Goal: Task Accomplishment & Management: Use online tool/utility

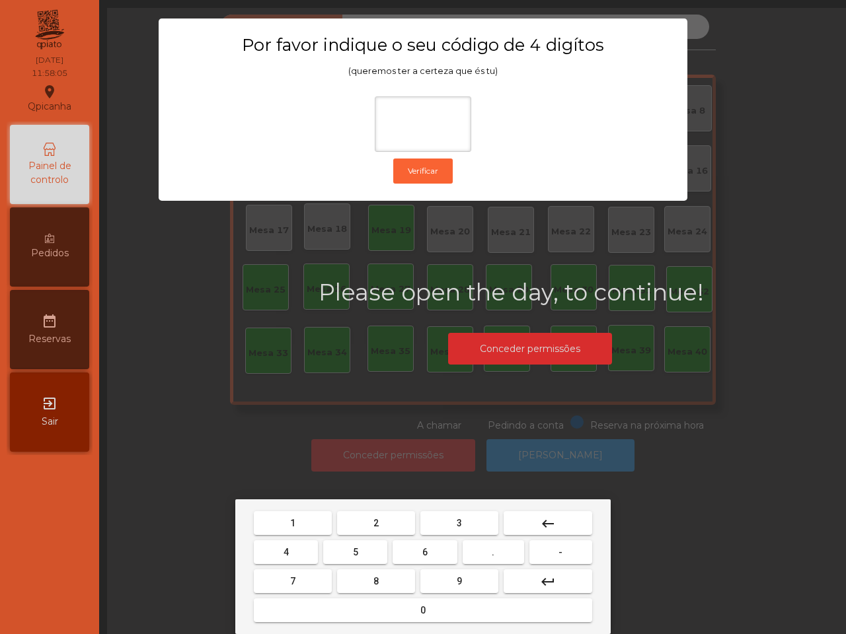
drag, startPoint x: 295, startPoint y: 519, endPoint x: 304, endPoint y: 520, distance: 9.3
click at [296, 520] on button "1" at bounding box center [293, 524] width 78 height 24
drag, startPoint x: 457, startPoint y: 584, endPoint x: 448, endPoint y: 580, distance: 9.2
click at [457, 584] on span "9" at bounding box center [459, 581] width 5 height 11
click at [282, 549] on button "4" at bounding box center [286, 553] width 64 height 24
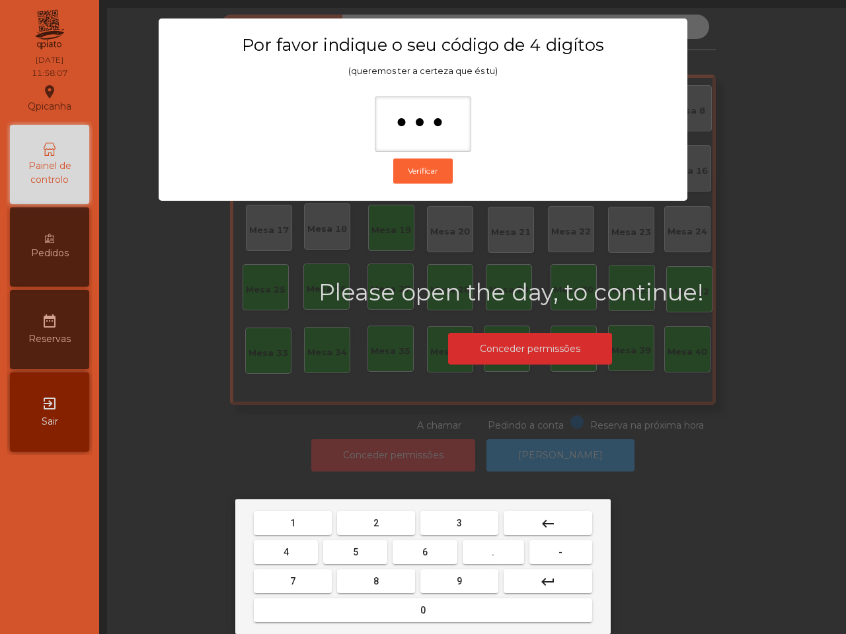
click at [401, 613] on button "0" at bounding box center [423, 611] width 338 height 24
type input "****"
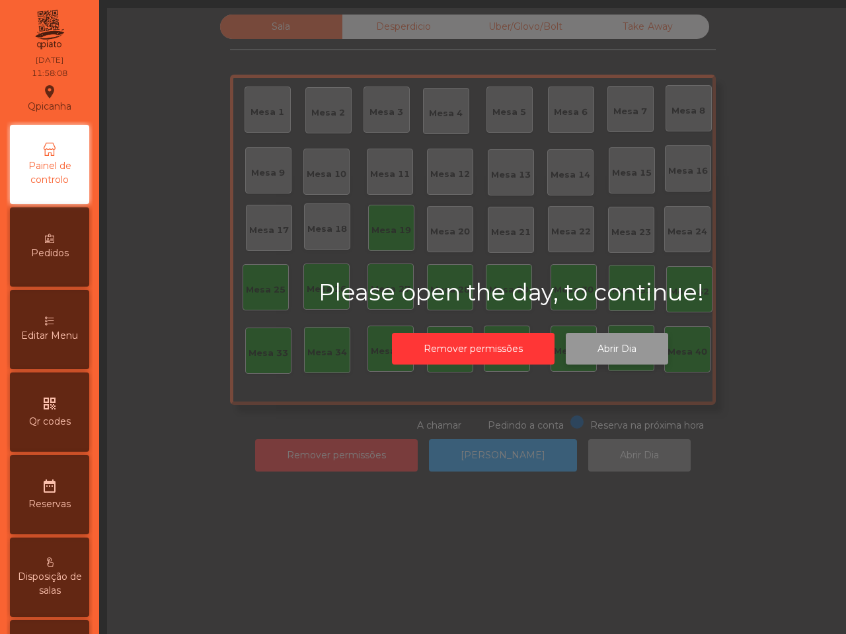
click at [619, 348] on button "Abrir Dia" at bounding box center [617, 349] width 102 height 32
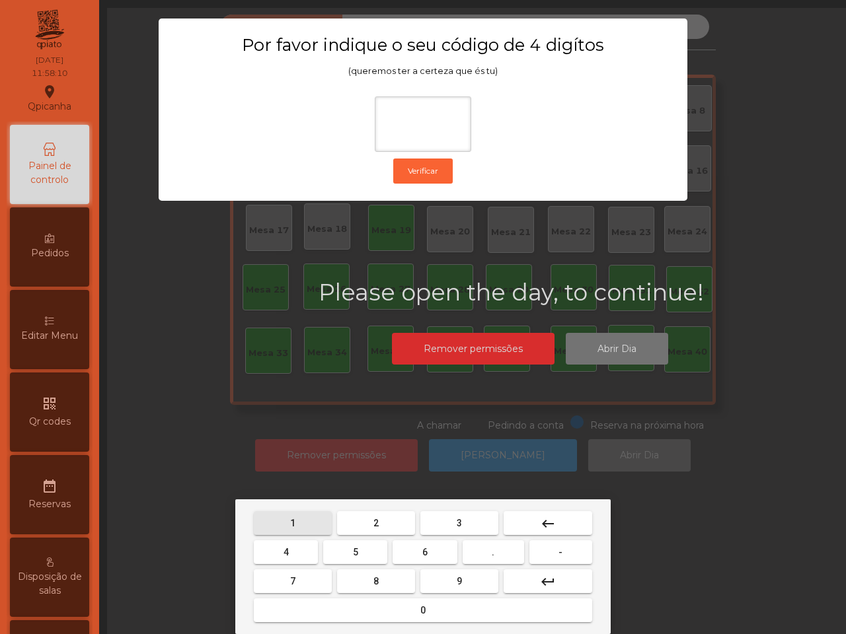
click at [295, 519] on button "1" at bounding box center [293, 524] width 78 height 24
drag, startPoint x: 447, startPoint y: 580, endPoint x: 402, endPoint y: 580, distance: 45.6
click at [443, 580] on button "9" at bounding box center [459, 582] width 78 height 24
click at [299, 547] on button "4" at bounding box center [286, 553] width 64 height 24
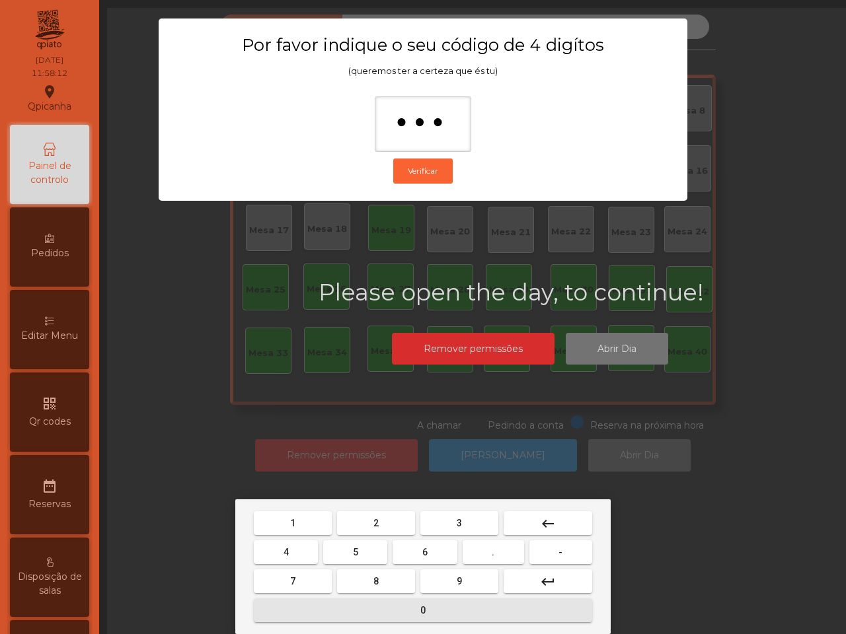
click at [377, 607] on button "0" at bounding box center [423, 611] width 338 height 24
type input "****"
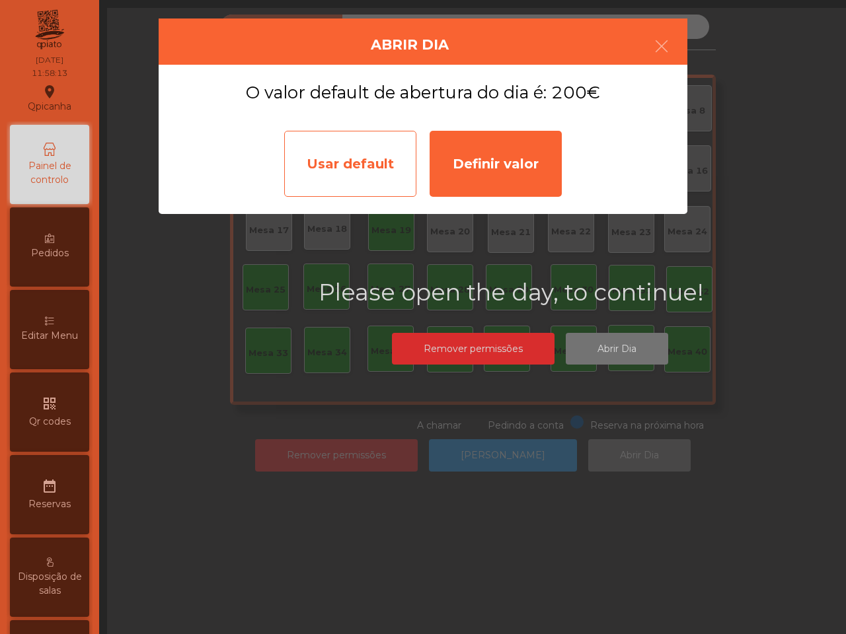
click at [344, 172] on div "Usar default" at bounding box center [350, 164] width 132 height 66
